Goal: Check status: Check status

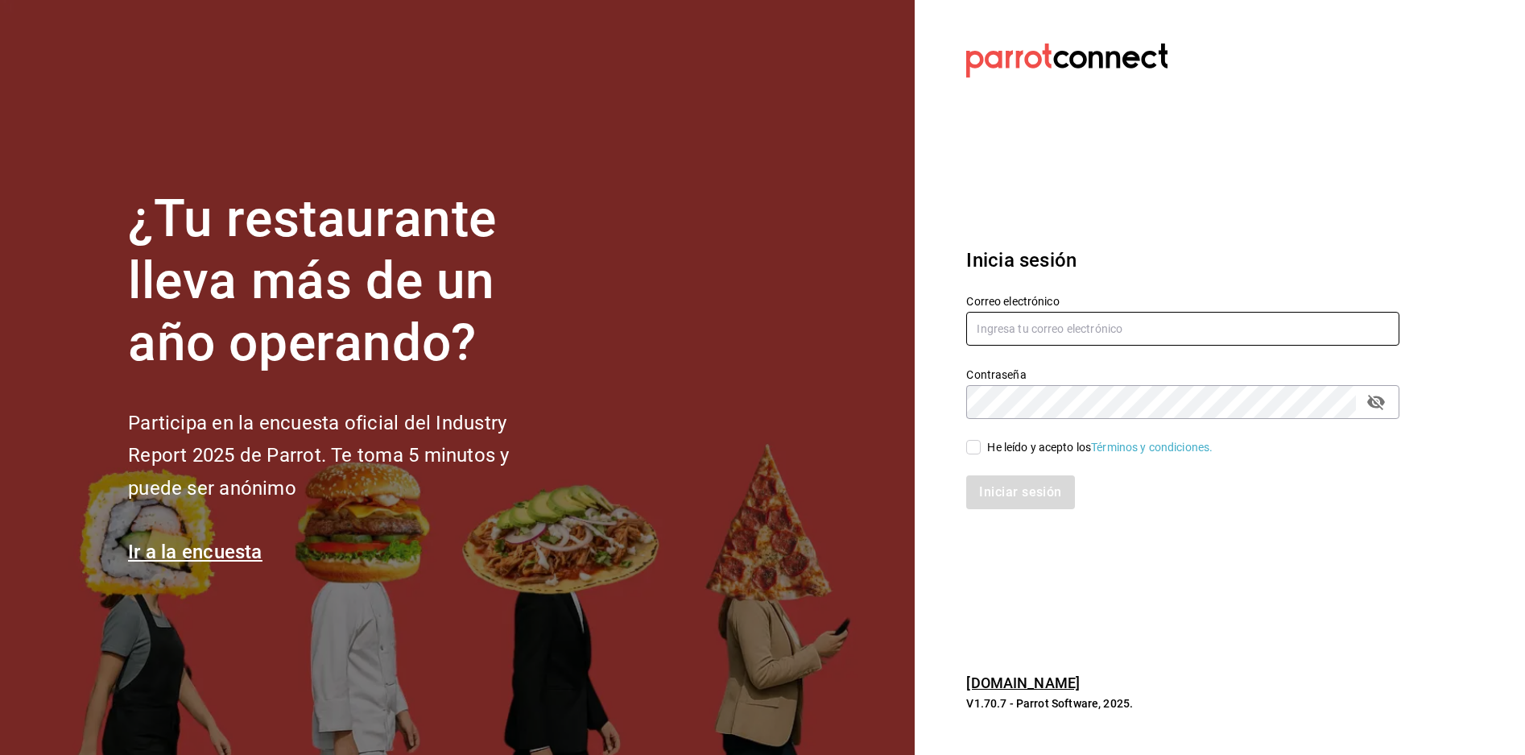
type input "[PERSON_NAME][EMAIL_ADDRESS][PERSON_NAME][DOMAIN_NAME]"
click at [995, 444] on div "He leído y acepto los Términos y condiciones." at bounding box center [1100, 447] width 226 height 17
click at [981, 444] on input "He leído y acepto los Términos y condiciones." at bounding box center [973, 447] width 14 height 14
checkbox input "true"
click at [995, 479] on button "Iniciar sesión" at bounding box center [1021, 492] width 110 height 34
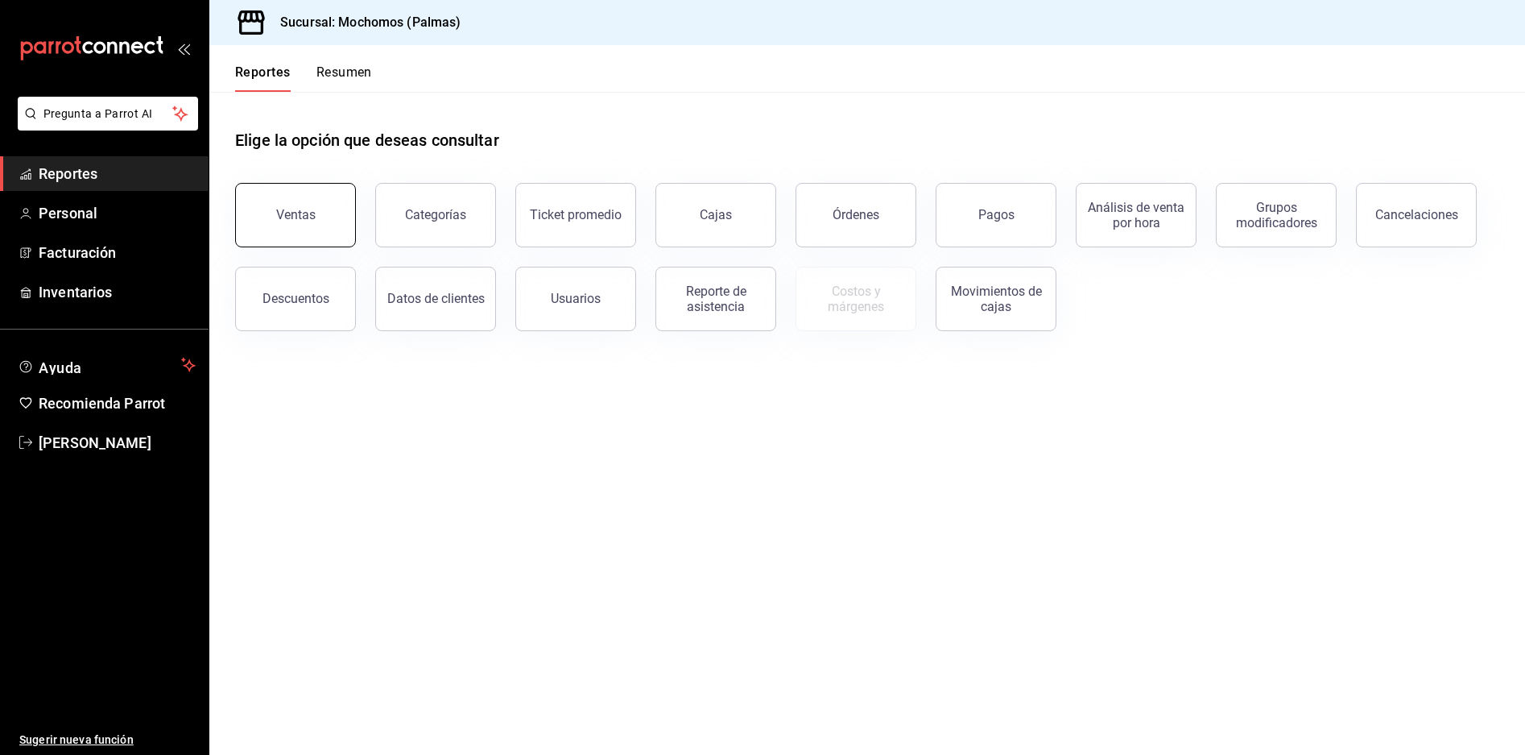
click at [312, 206] on button "Ventas" at bounding box center [295, 215] width 121 height 64
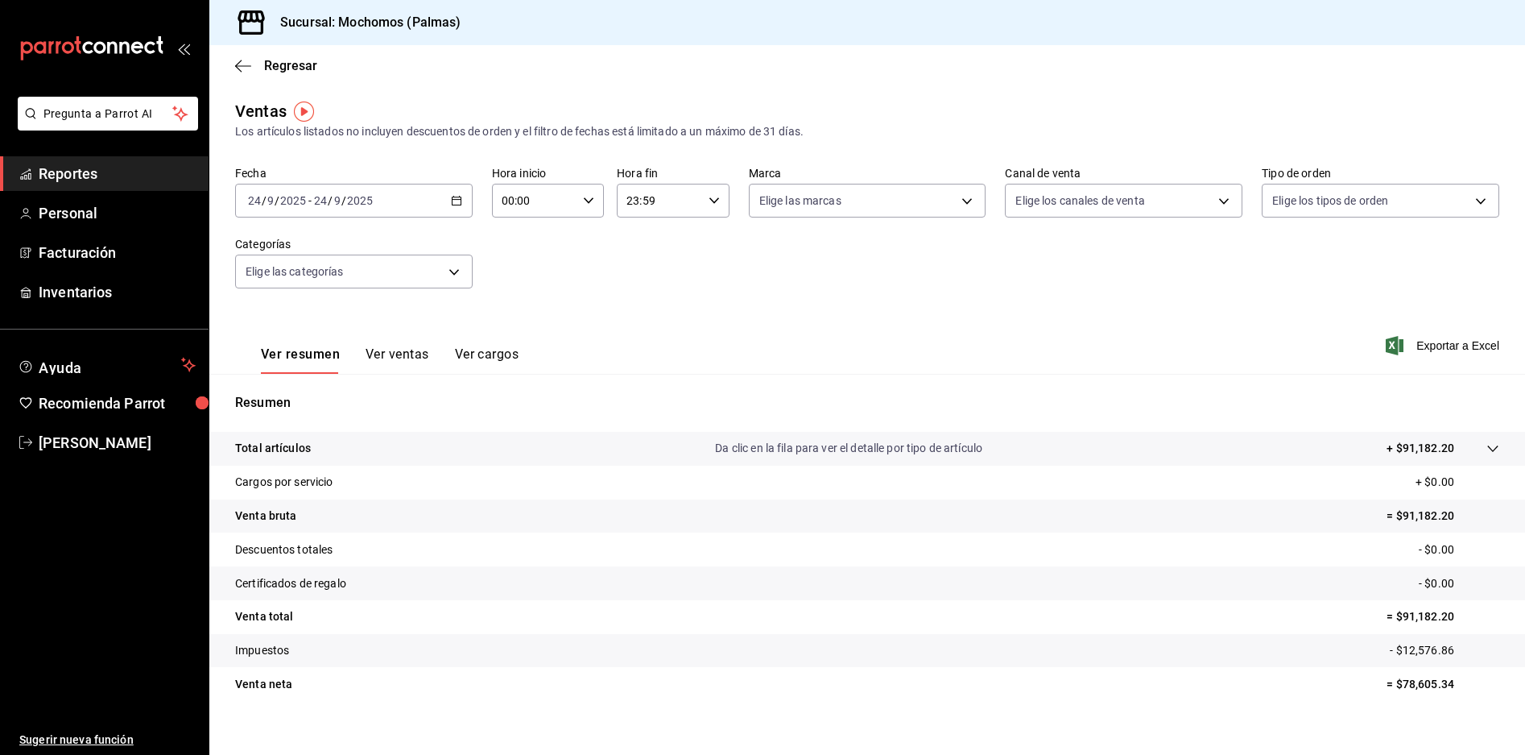
click at [454, 207] on div "2025-09-24 24 / 9 / 2025 - 2025-09-24 24 / 9 / 2025" at bounding box center [354, 201] width 238 height 34
click at [317, 404] on li "Rango de fechas" at bounding box center [311, 394] width 151 height 36
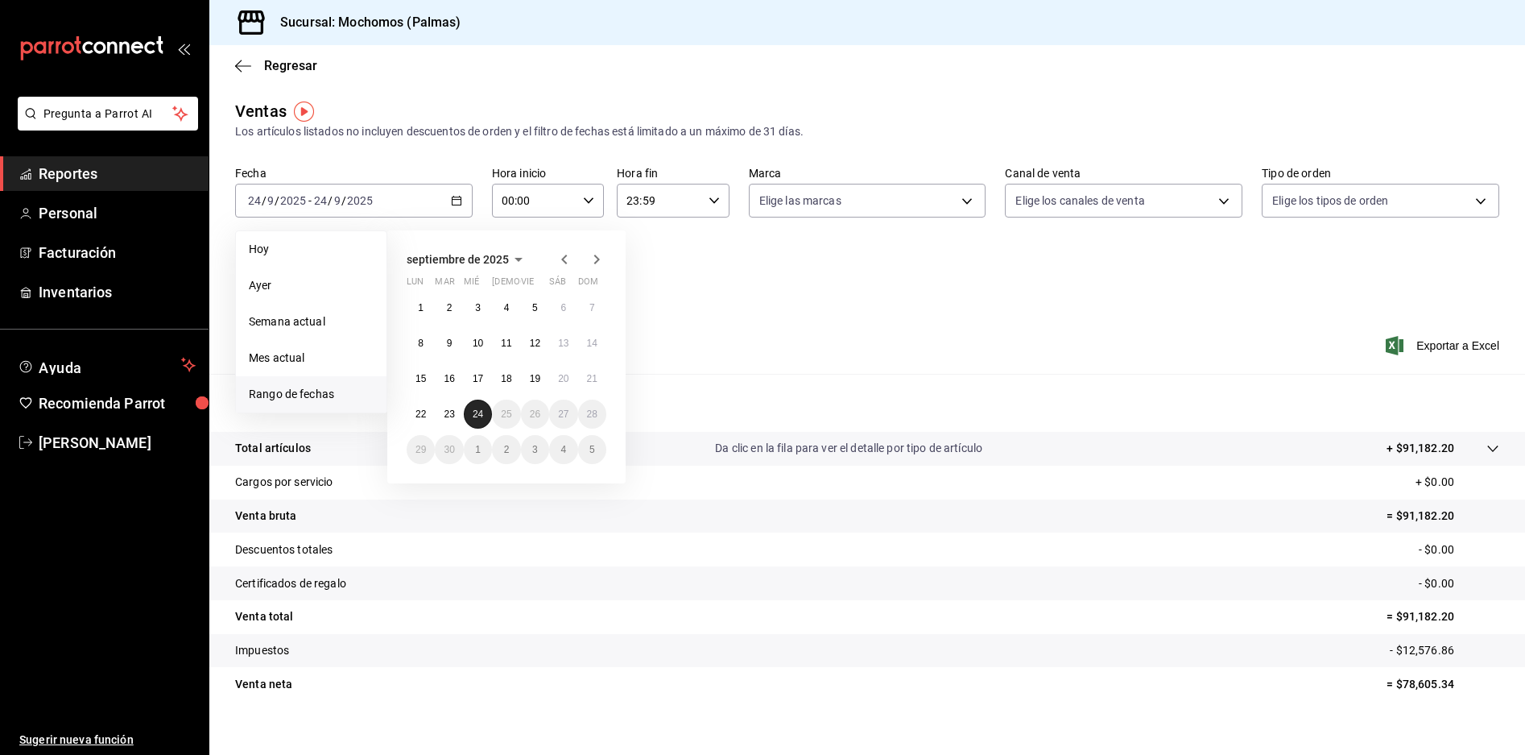
click at [475, 419] on abbr "24" at bounding box center [478, 413] width 10 height 11
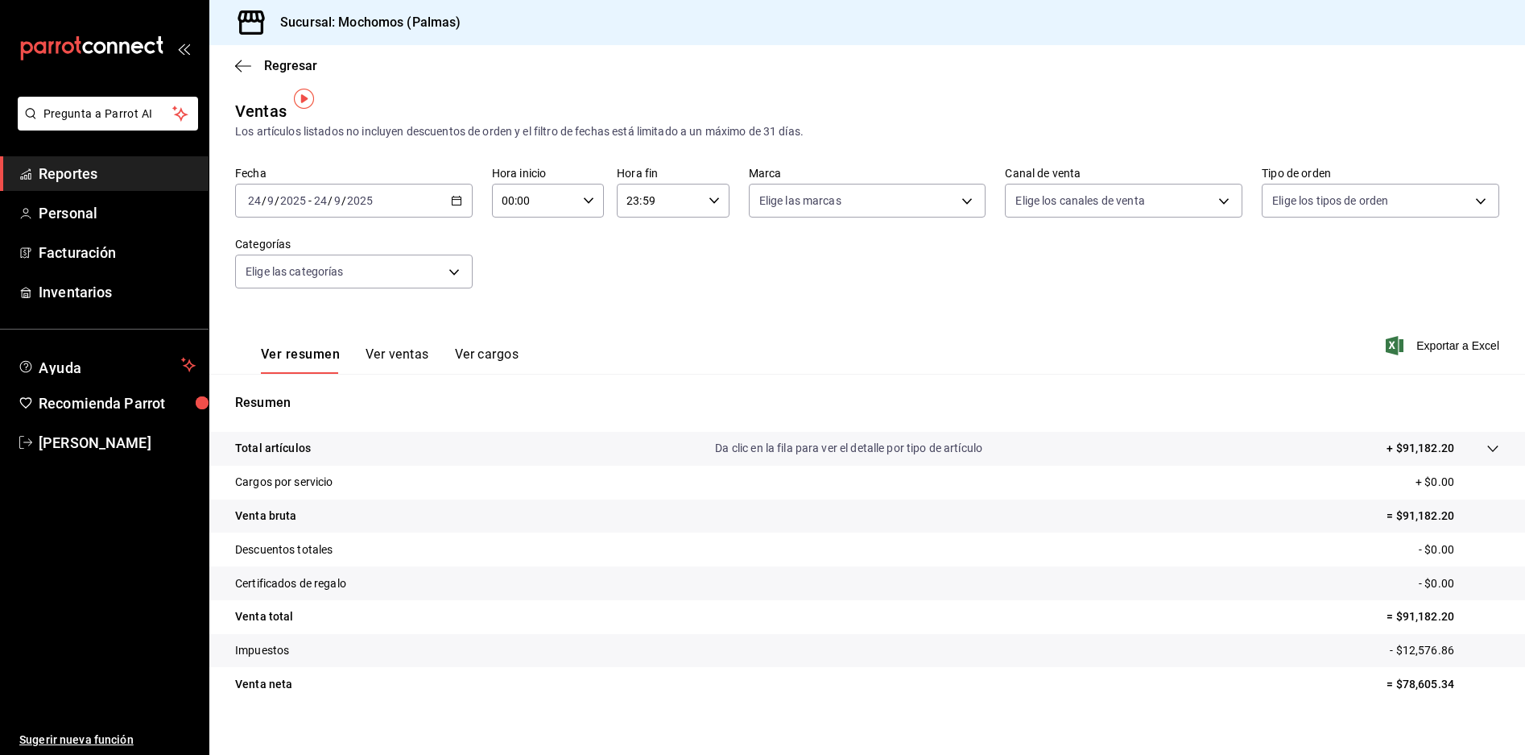
scroll to position [17, 0]
